Goal: Navigation & Orientation: Go to known website

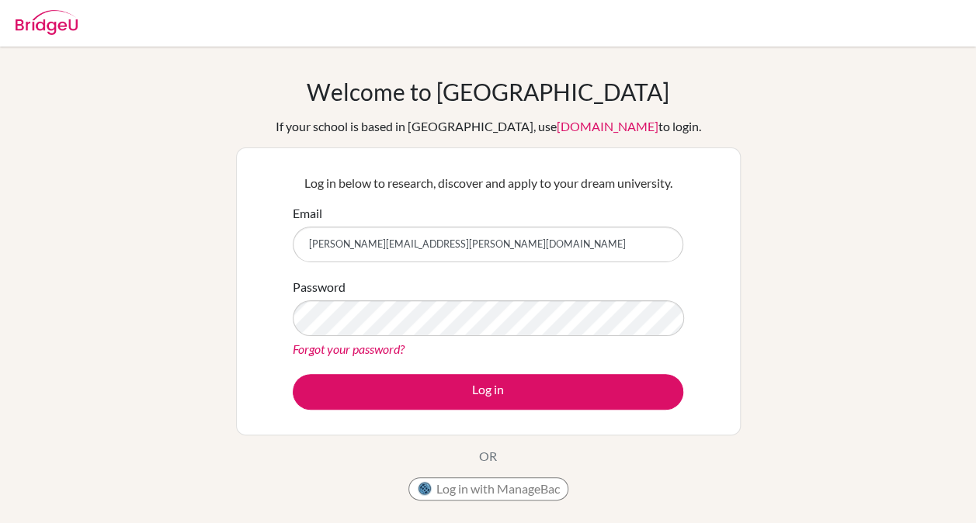
type input "roos.vandijk@gmail.com"
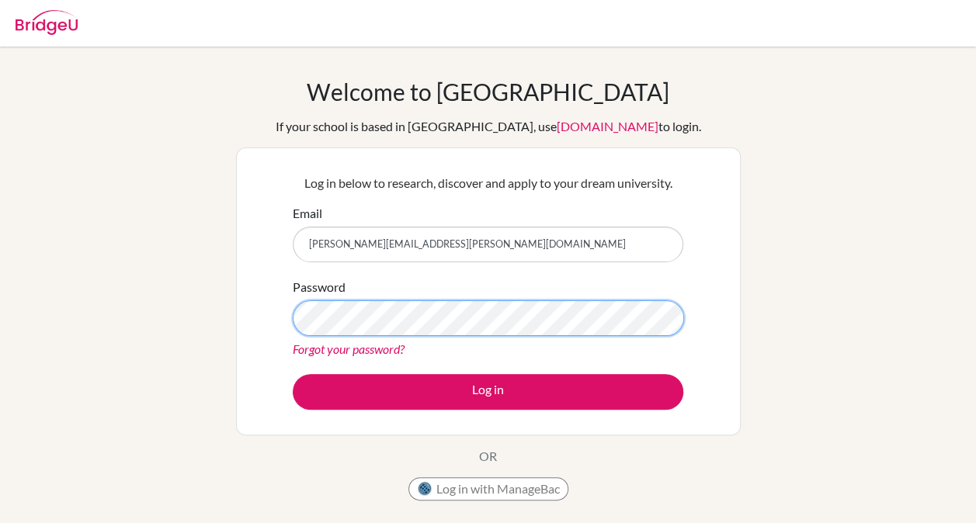
click at [293, 374] on button "Log in" at bounding box center [488, 392] width 390 height 36
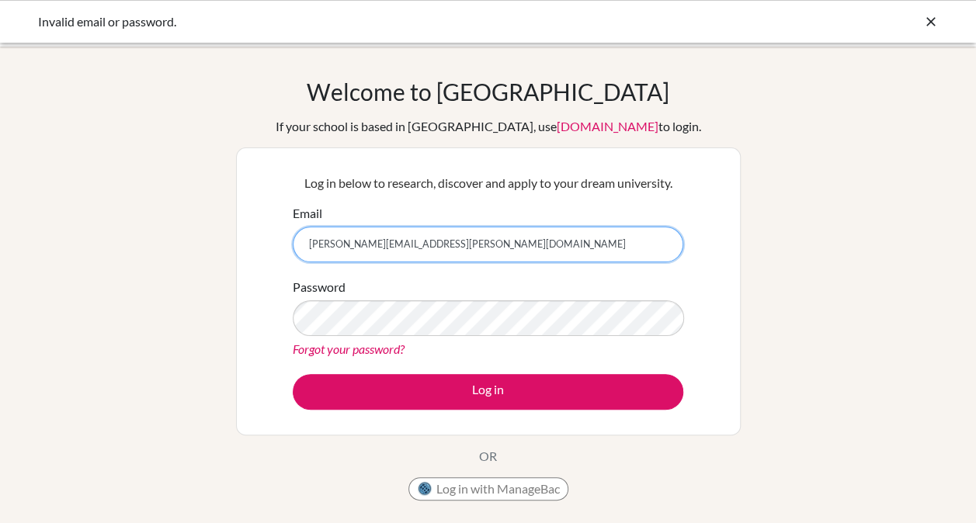
drag, startPoint x: 501, startPoint y: 248, endPoint x: 321, endPoint y: 228, distance: 181.2
click at [321, 228] on input "roos.vandijk@gmail.com" at bounding box center [488, 245] width 390 height 36
type input "[EMAIL_ADDRESS][DOMAIN_NAME]"
click at [293, 374] on button "Log in" at bounding box center [488, 392] width 390 height 36
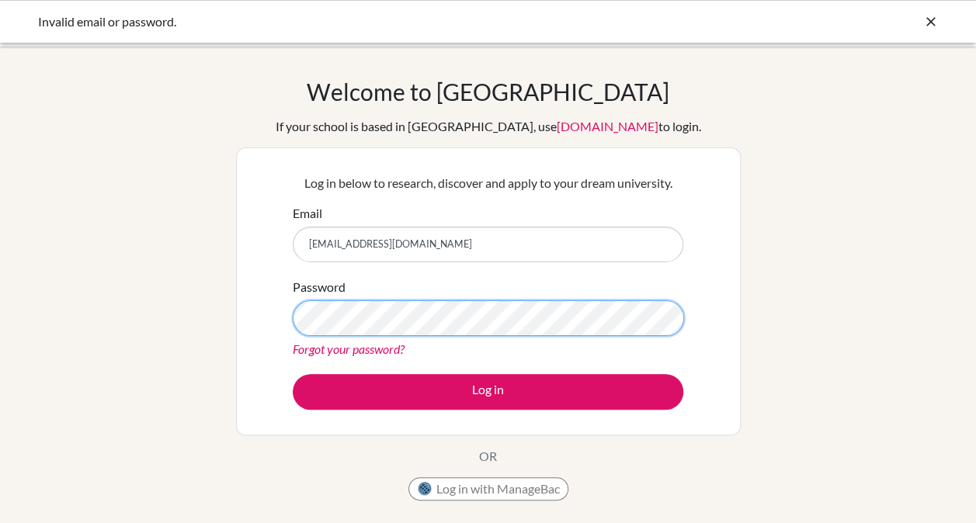
click at [293, 374] on button "Log in" at bounding box center [488, 392] width 390 height 36
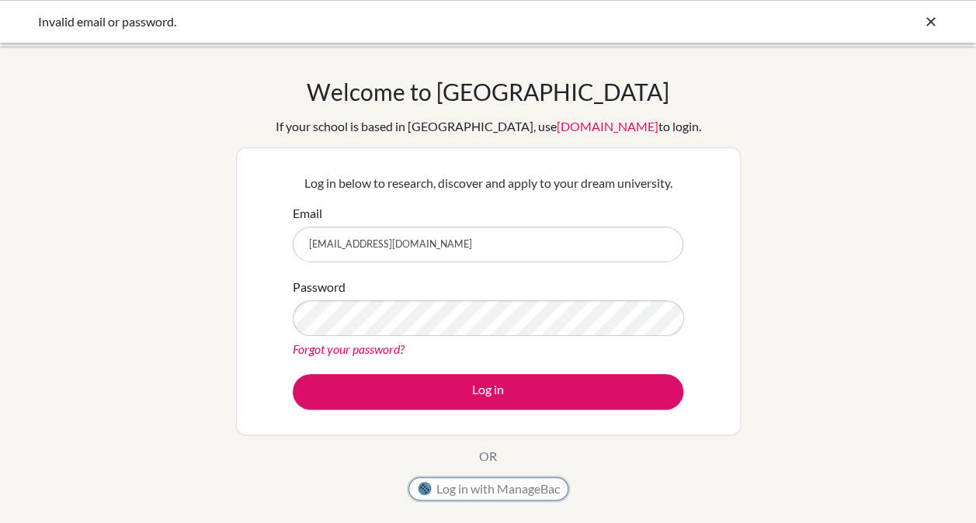
click at [486, 486] on button "Log in with ManageBac" at bounding box center [488, 488] width 160 height 23
click at [925, 11] on div "Invalid email or password." at bounding box center [488, 21] width 976 height 43
click at [928, 23] on icon at bounding box center [931, 22] width 16 height 16
